Goal: Check status: Check status

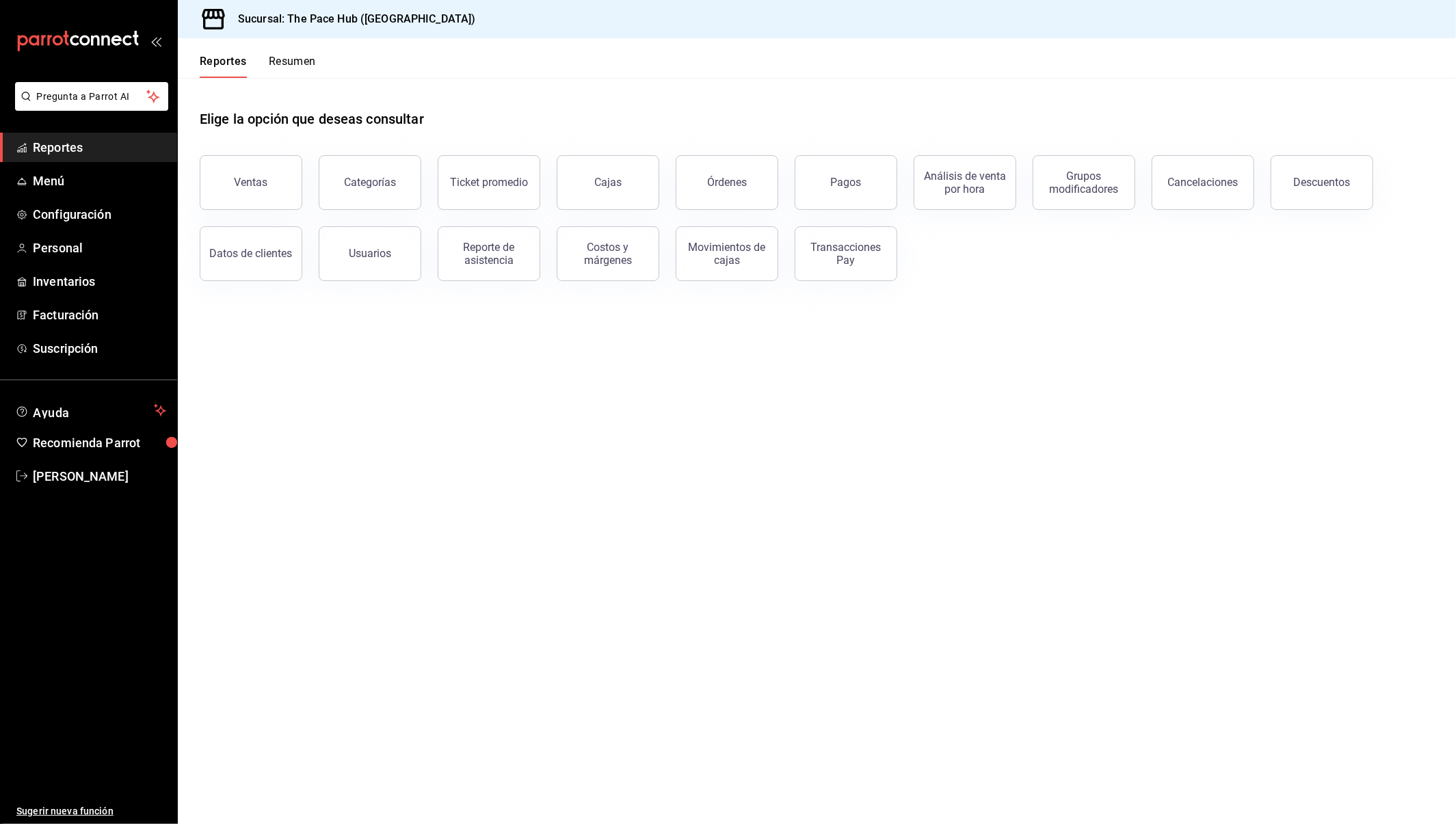
click at [293, 61] on button "Resumen" at bounding box center [292, 66] width 47 height 24
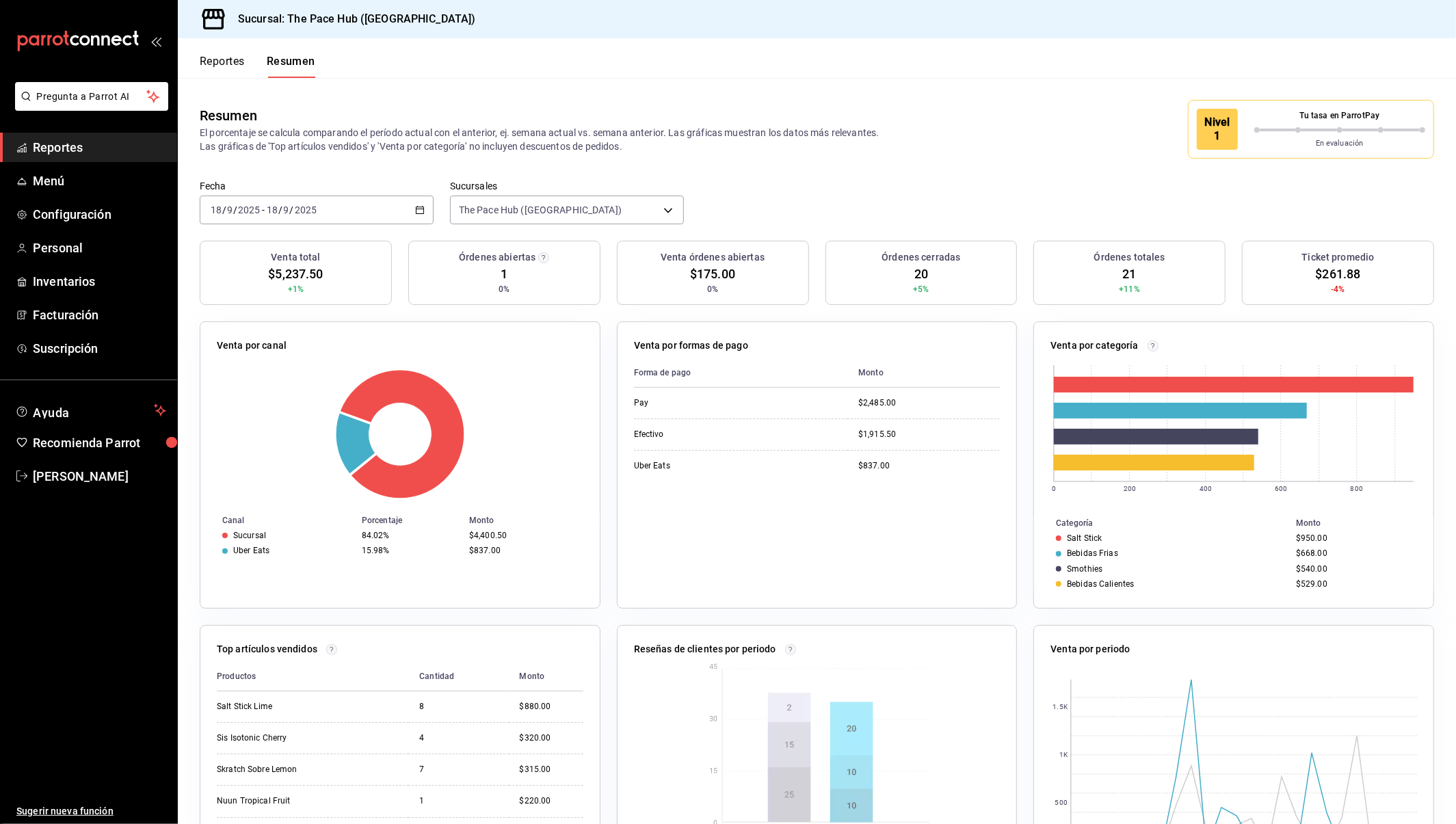
click at [611, 357] on div "Venta por formas de pago Forma de pago Monto Pay $2,485.00 Efectivo $1,915.50 U…" at bounding box center [809, 456] width 417 height 304
click at [237, 59] on button "Reportes" at bounding box center [222, 66] width 45 height 24
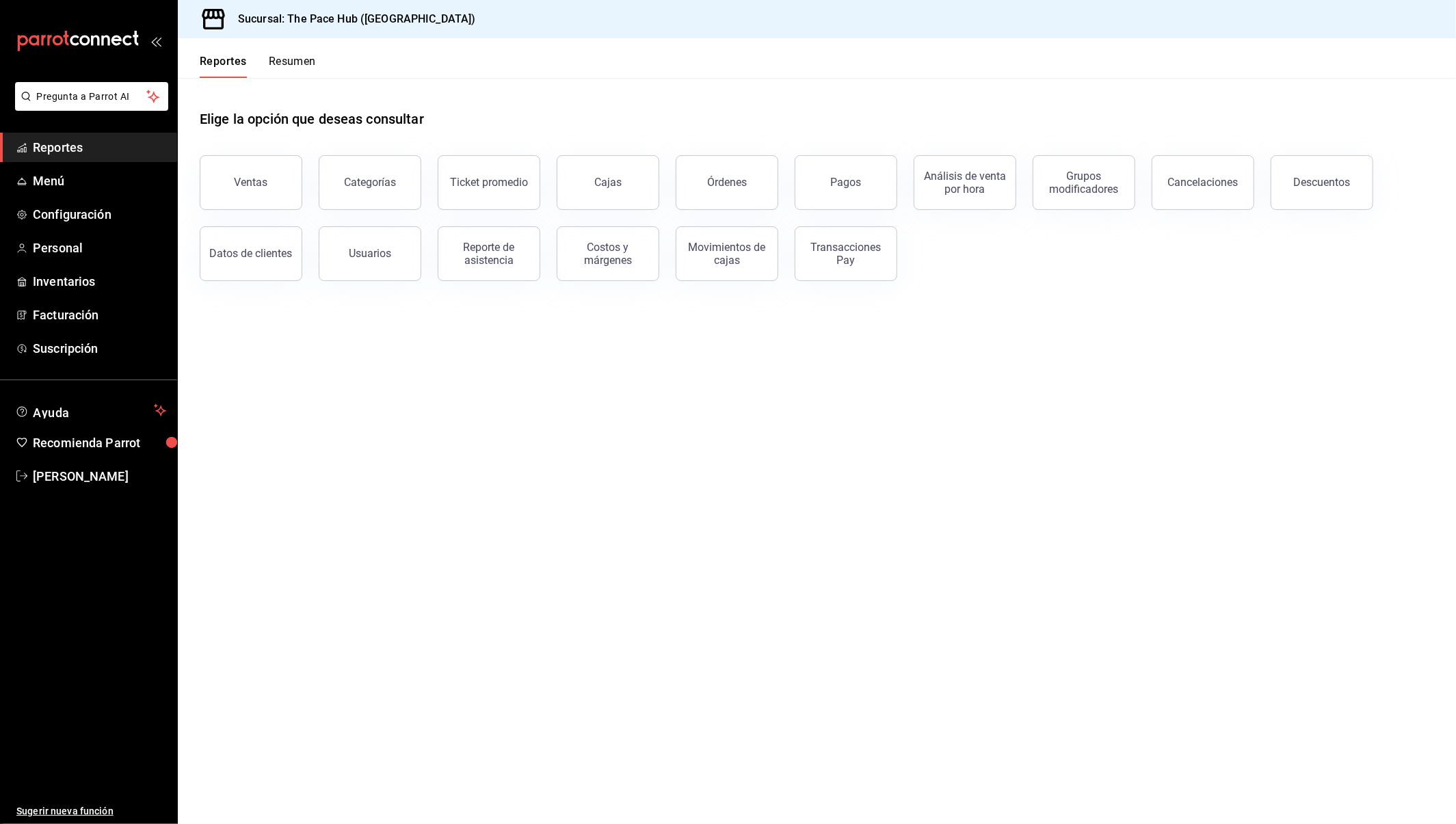
click at [274, 65] on button "Resumen" at bounding box center [292, 66] width 47 height 24
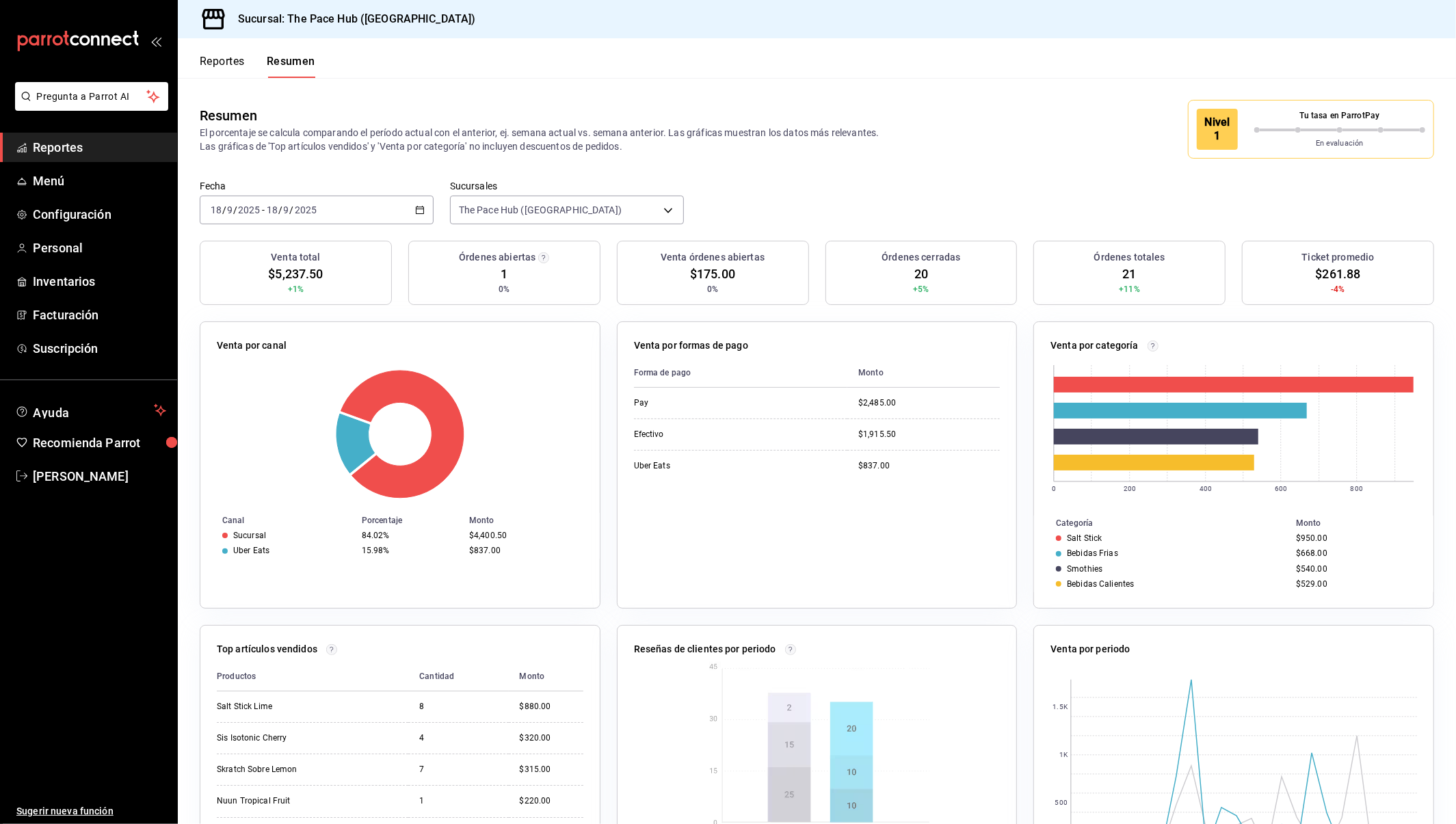
click at [219, 51] on div "Reportes Resumen" at bounding box center [246, 58] width 137 height 40
click at [219, 59] on button "Reportes" at bounding box center [222, 66] width 45 height 24
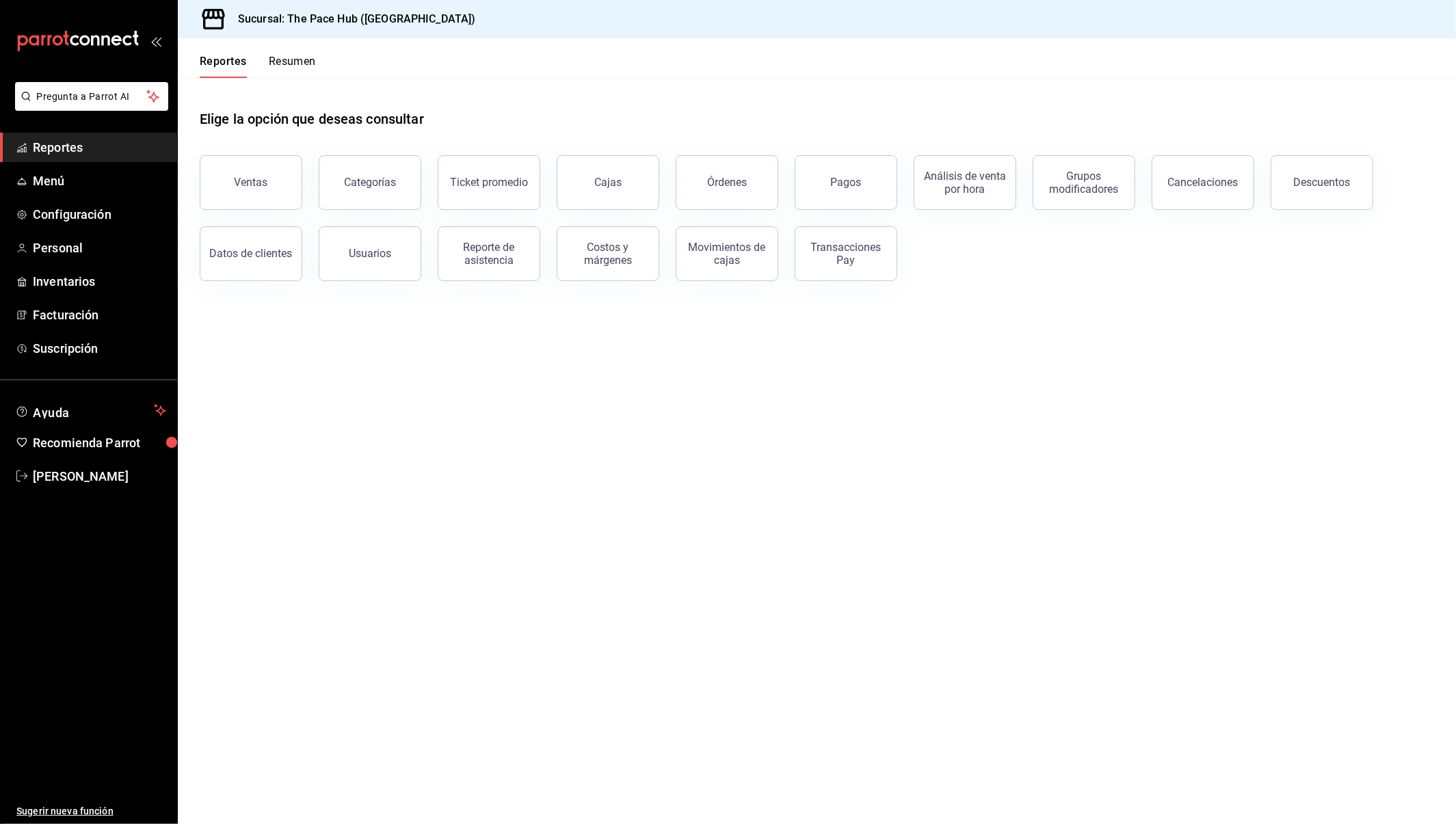
click at [288, 58] on button "Resumen" at bounding box center [292, 66] width 47 height 24
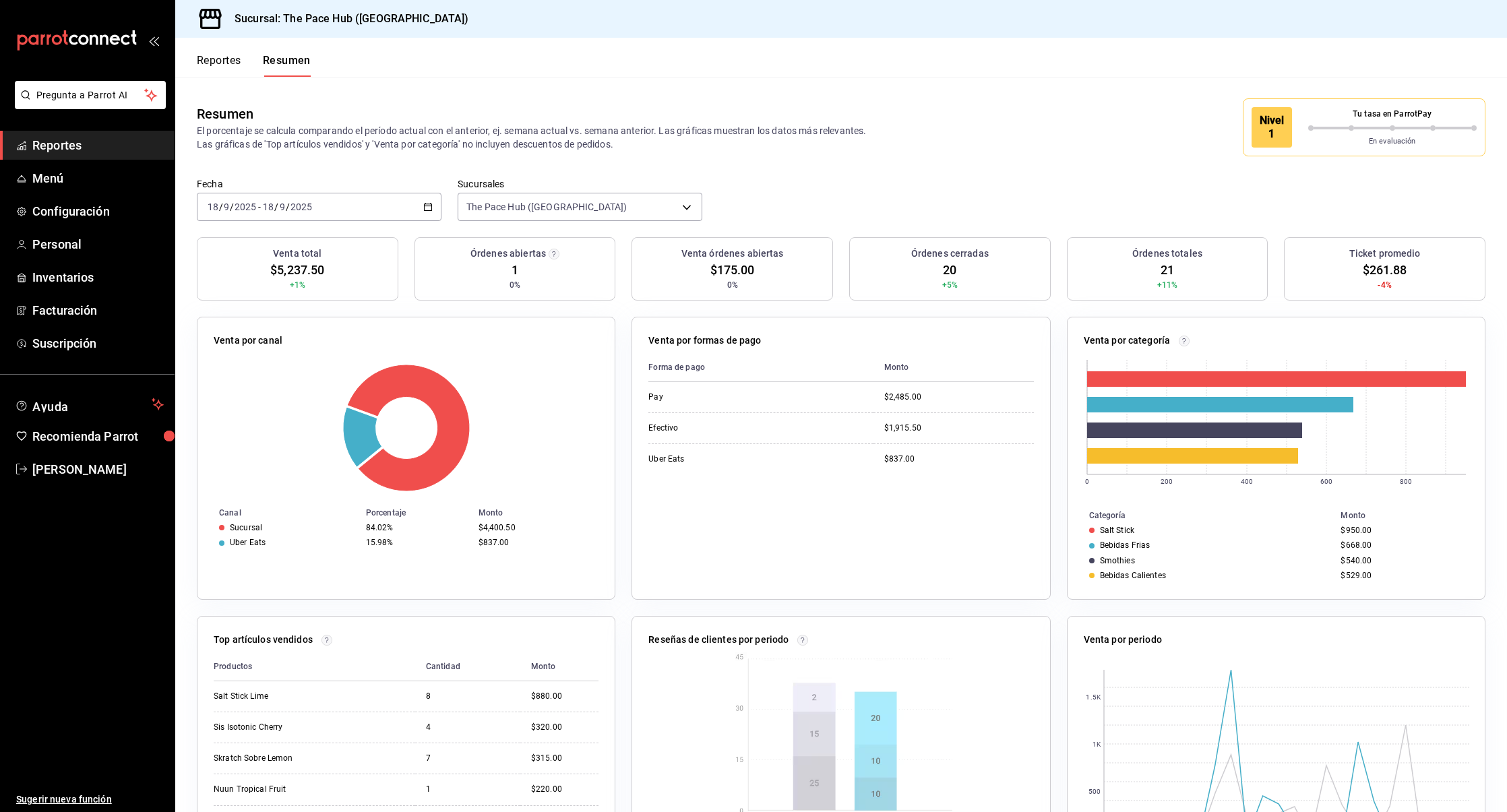
click at [223, 70] on button "Reportes" at bounding box center [219, 65] width 45 height 23
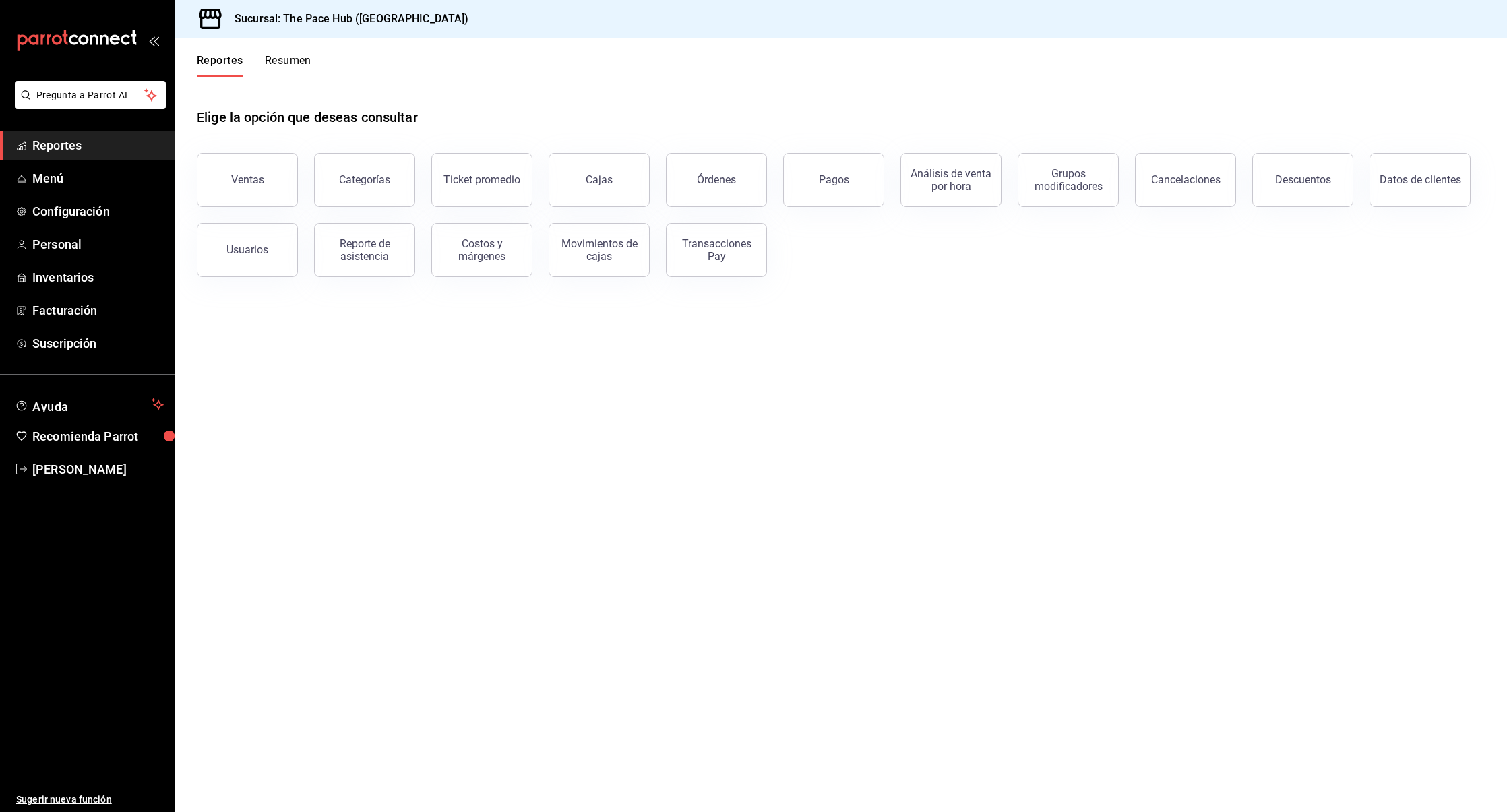
click at [283, 52] on div "Reportes Resumen" at bounding box center [243, 57] width 136 height 39
click at [285, 64] on button "Resumen" at bounding box center [288, 65] width 47 height 23
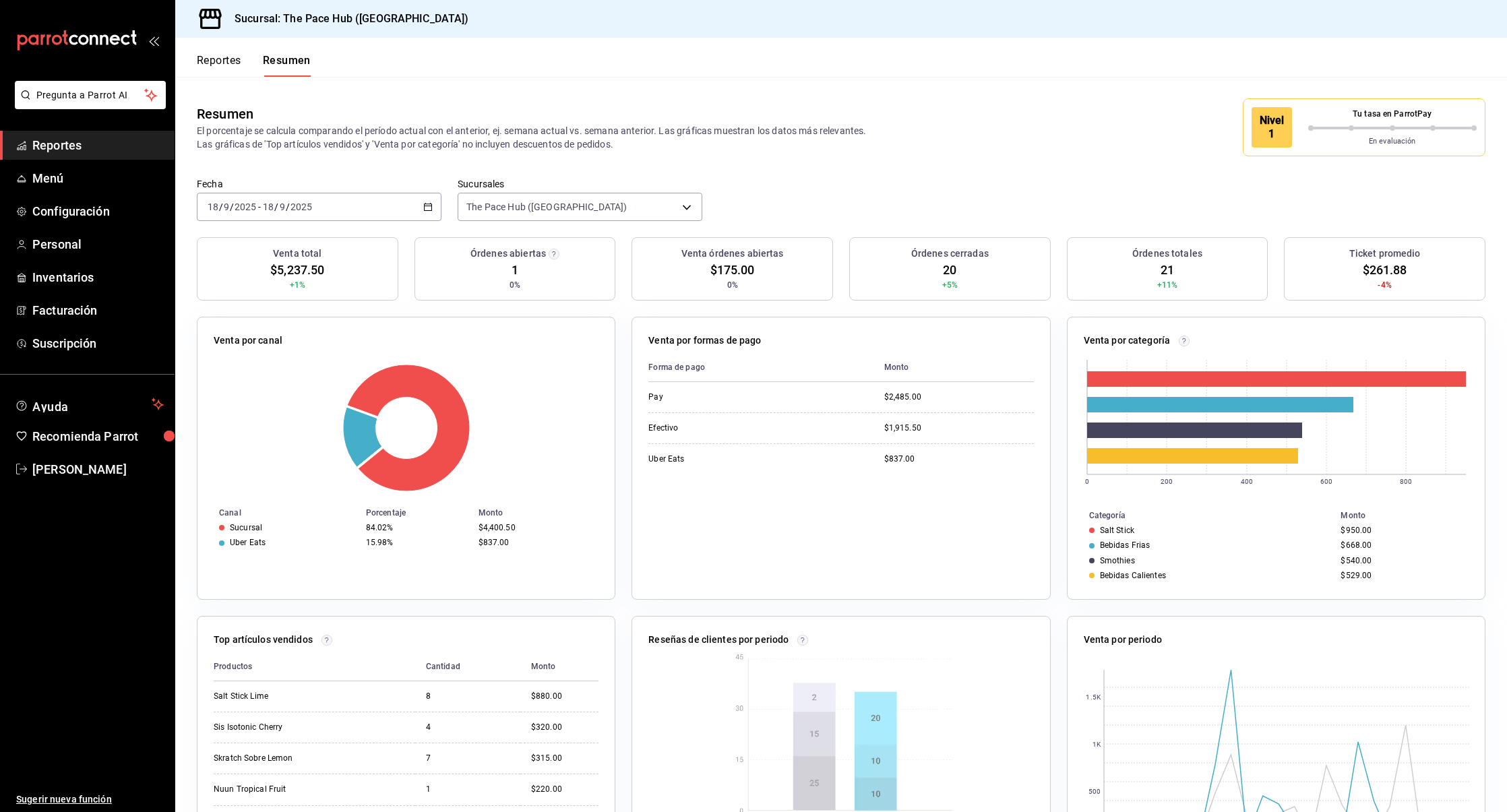
click at [286, 209] on span "/" at bounding box center [288, 207] width 4 height 11
click at [243, 403] on span "Rango de fechas" at bounding box center [260, 399] width 104 height 14
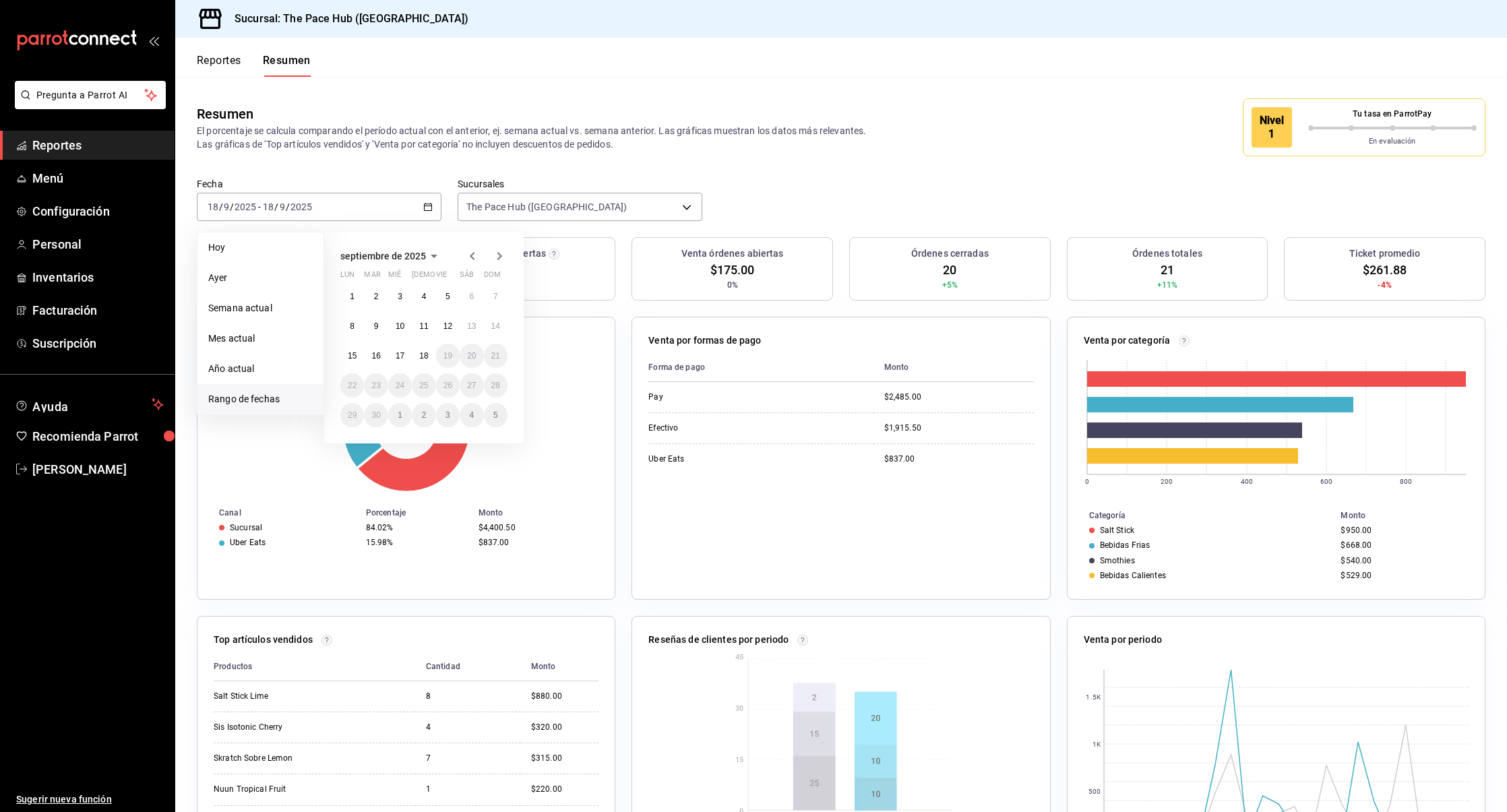
click at [470, 258] on icon "button" at bounding box center [472, 255] width 16 height 16
click at [447, 293] on abbr "1" at bounding box center [448, 296] width 5 height 9
click at [353, 380] on abbr "18" at bounding box center [352, 385] width 8 height 9
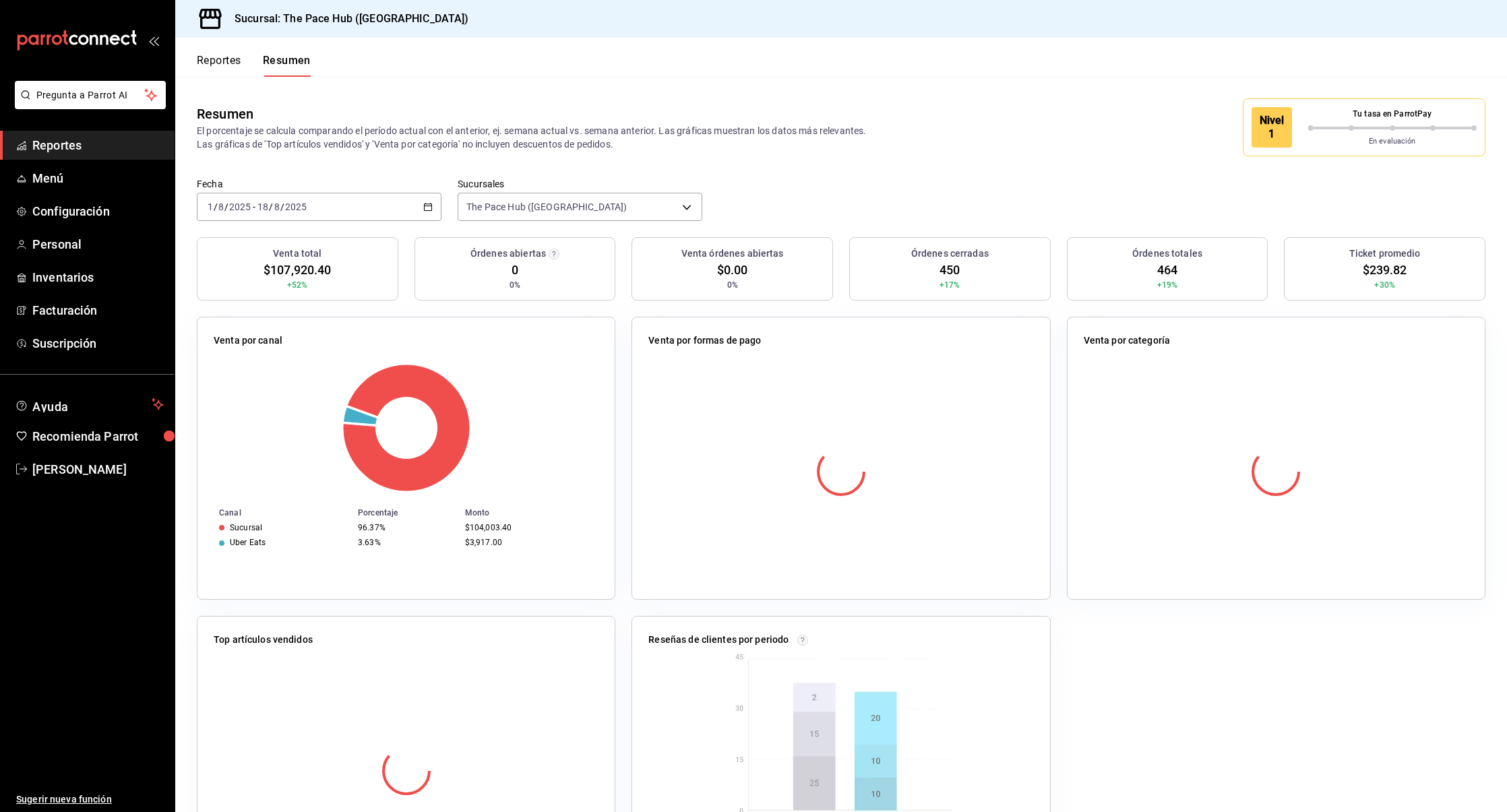
click at [544, 303] on div "Venta por canal Canal Porcentaje Monto Sucursal 96.37% $104,003.40 Uber Eats 3.…" at bounding box center [398, 449] width 435 height 299
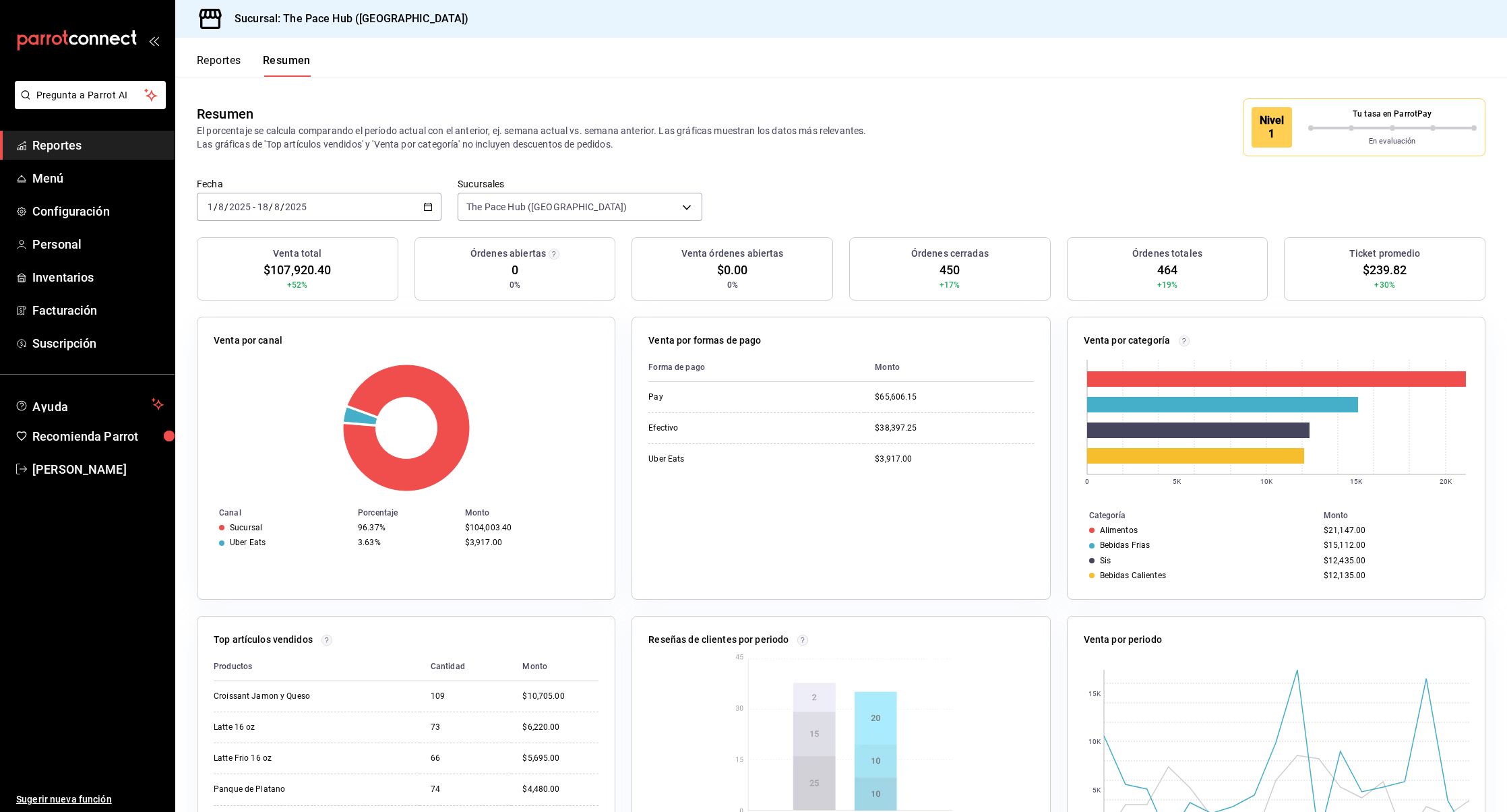
click at [367, 212] on div "[DATE] [DATE] - [DATE] [DATE]" at bounding box center [319, 207] width 244 height 28
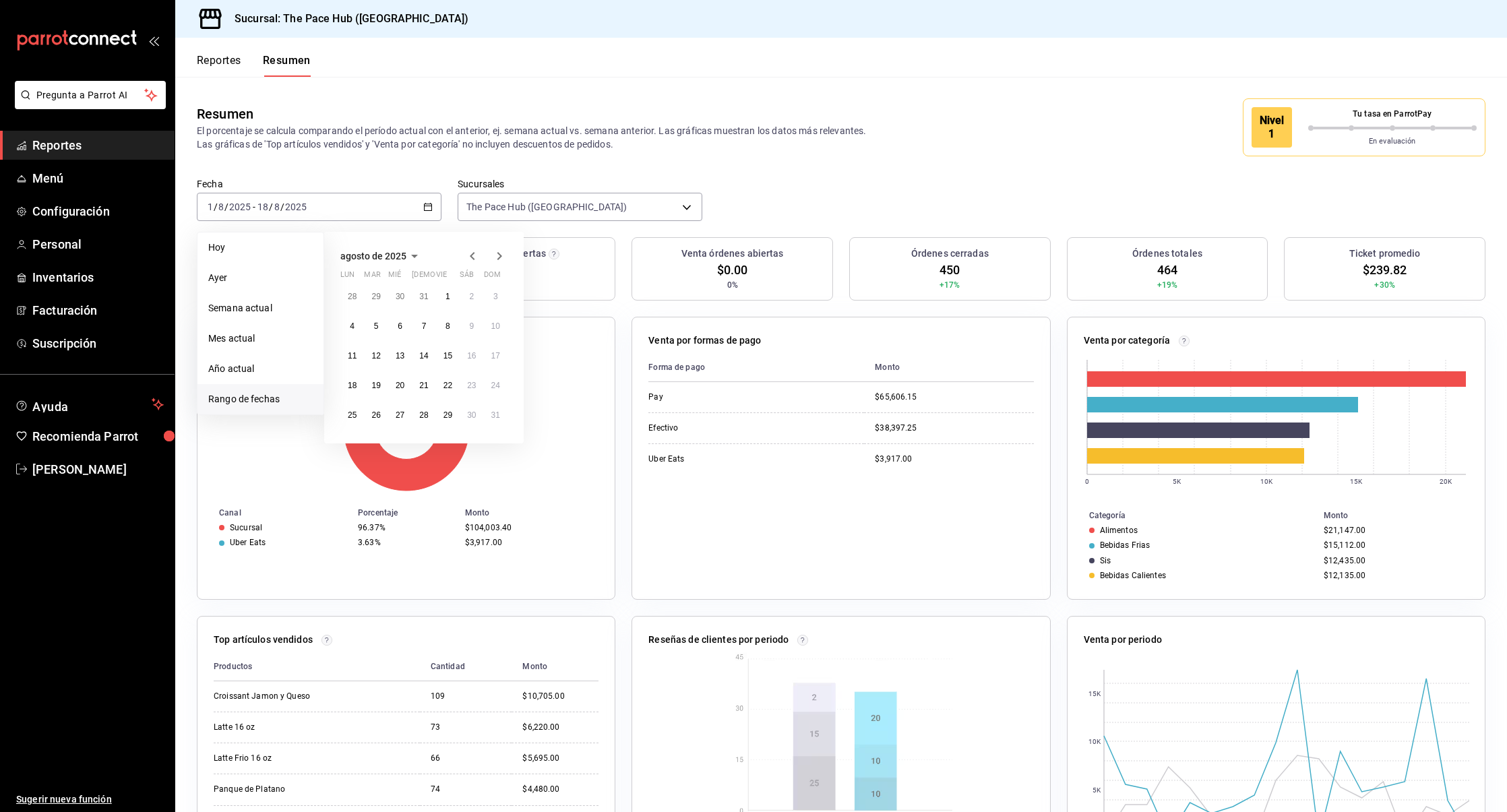
click at [498, 256] on icon "button" at bounding box center [499, 255] width 16 height 16
click at [353, 298] on abbr "1" at bounding box center [352, 296] width 5 height 9
click at [428, 354] on button "18" at bounding box center [423, 356] width 23 height 24
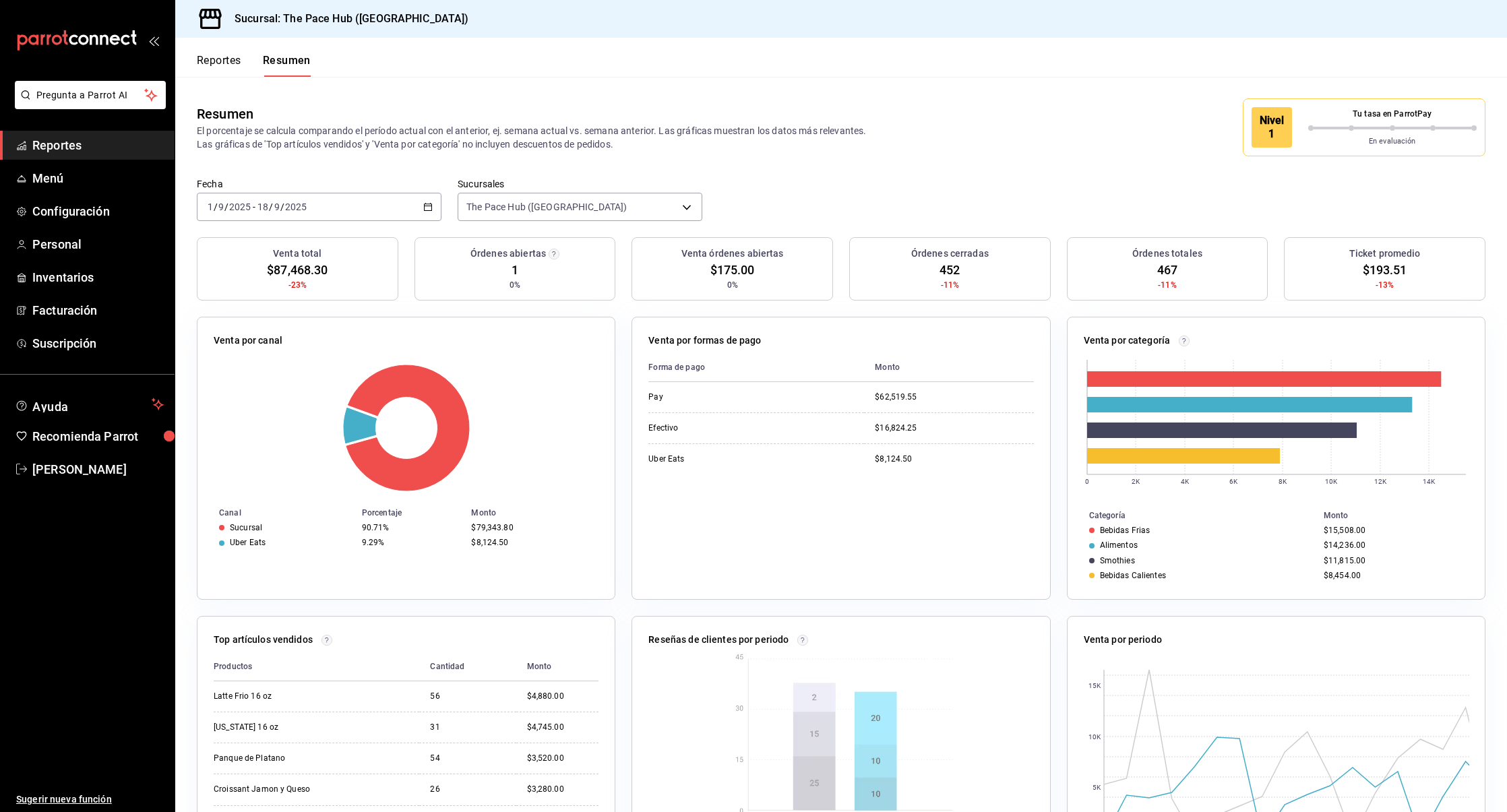
click at [529, 334] on div "Venta por canal" at bounding box center [406, 343] width 385 height 20
